Goal: Information Seeking & Learning: Learn about a topic

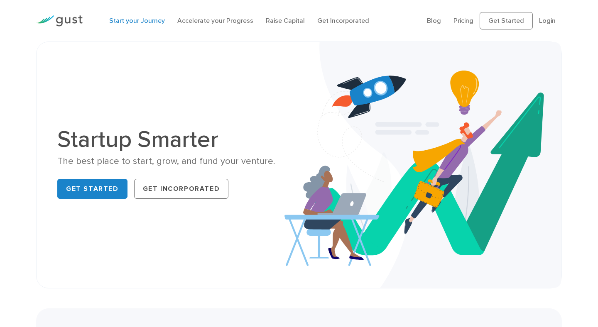
click at [128, 20] on link "Start your Journey" at bounding box center [137, 21] width 56 height 8
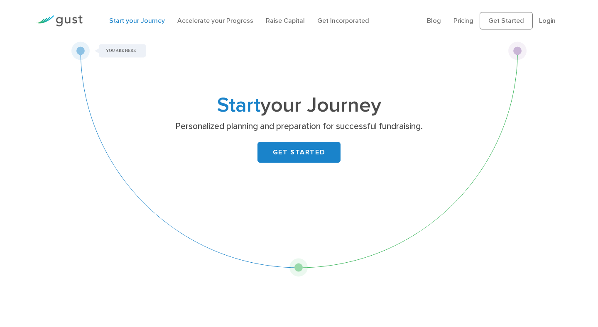
click at [200, 22] on link "Accelerate your Progress" at bounding box center [215, 21] width 76 height 8
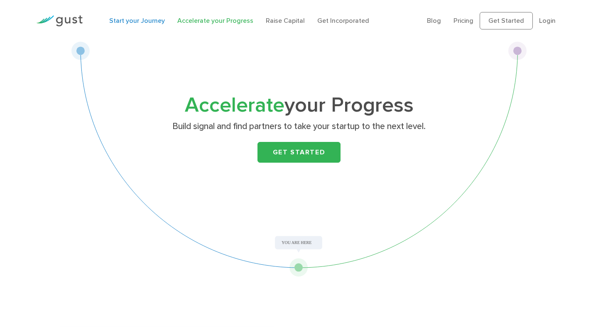
click at [143, 22] on link "Start your Journey" at bounding box center [137, 21] width 56 height 8
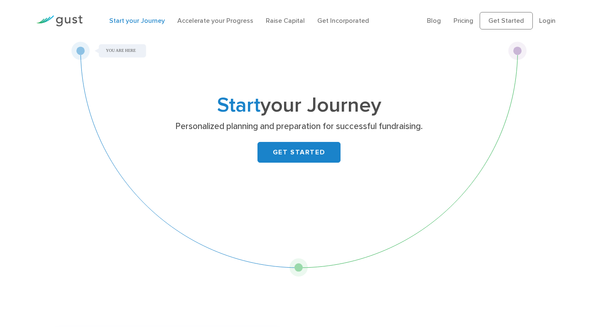
click at [71, 22] on img at bounding box center [59, 20] width 47 height 11
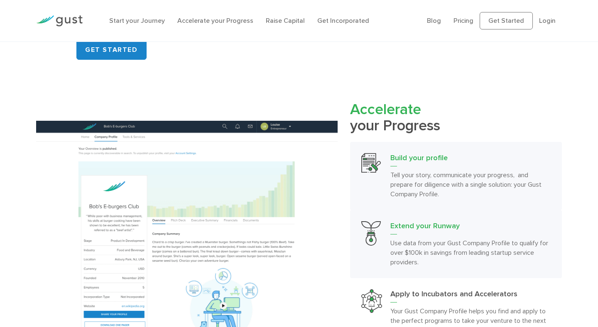
scroll to position [677, 0]
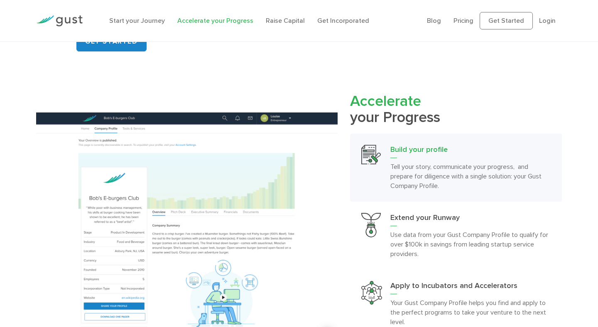
click at [221, 22] on link "Accelerate your Progress" at bounding box center [215, 21] width 76 height 8
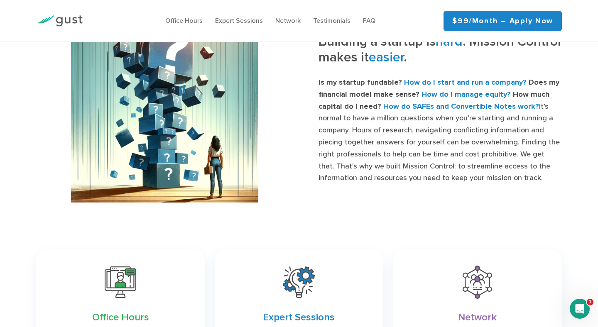
scroll to position [349, 0]
click at [381, 131] on p "Is my startup fundable? How do I start and run a company? Does my financial mod…" at bounding box center [440, 131] width 243 height 108
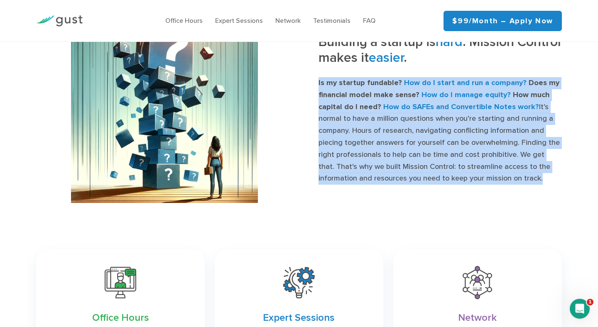
click at [381, 131] on p "Is my startup fundable? How do I start and run a company? Does my financial mod…" at bounding box center [440, 131] width 243 height 108
click at [400, 154] on p "Is my startup fundable? How do I start and run a company? Does my financial mod…" at bounding box center [440, 131] width 243 height 108
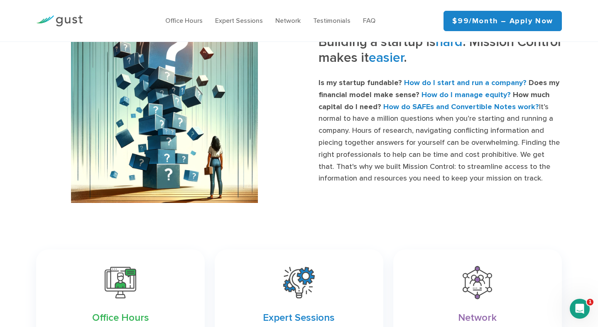
click at [425, 103] on strong "How do SAFEs and Convertible Notes work?" at bounding box center [462, 107] width 156 height 9
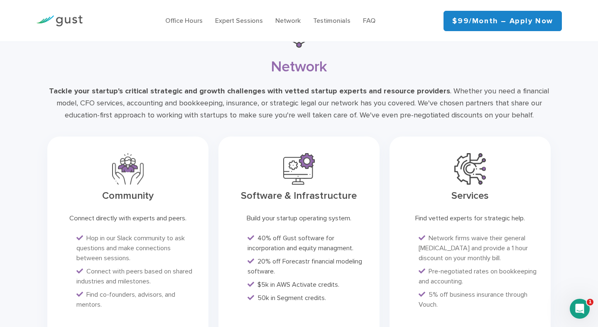
scroll to position [2390, 0]
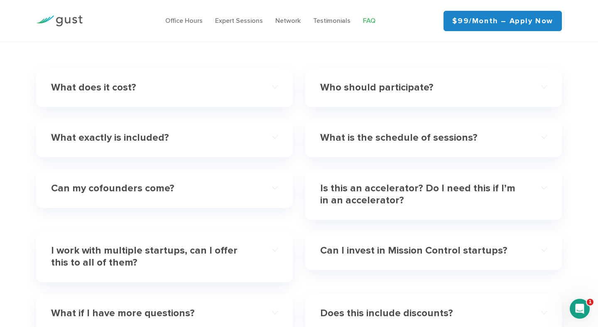
click at [370, 17] on link "FAQ" at bounding box center [369, 21] width 12 height 8
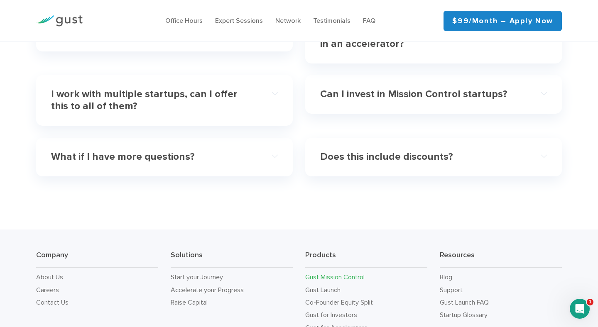
scroll to position [2599, 0]
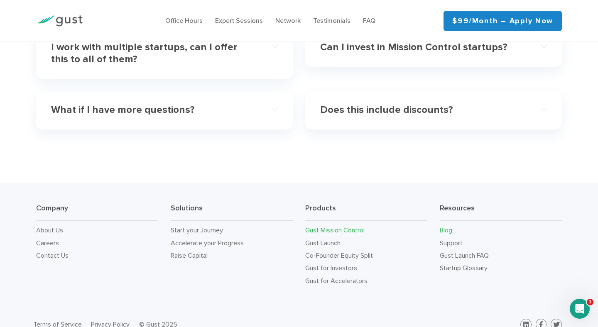
click at [450, 226] on link "Blog" at bounding box center [446, 230] width 12 height 8
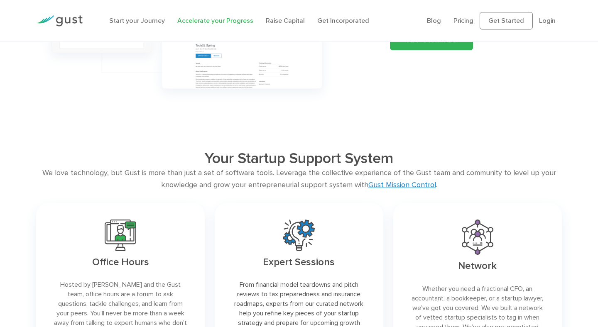
scroll to position [1219, 0]
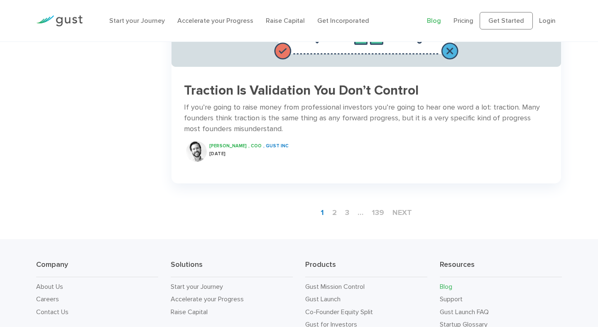
scroll to position [1278, 0]
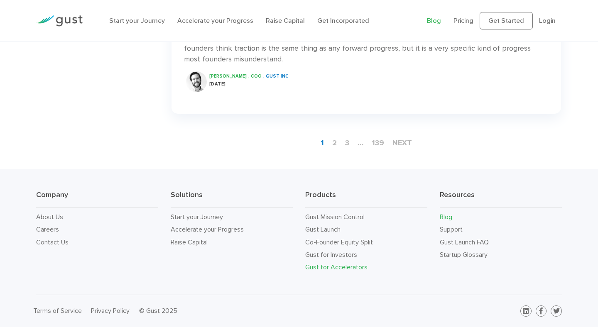
click at [355, 266] on link "Gust for Accelerators" at bounding box center [336, 267] width 62 height 8
